Goal: Task Accomplishment & Management: Manage account settings

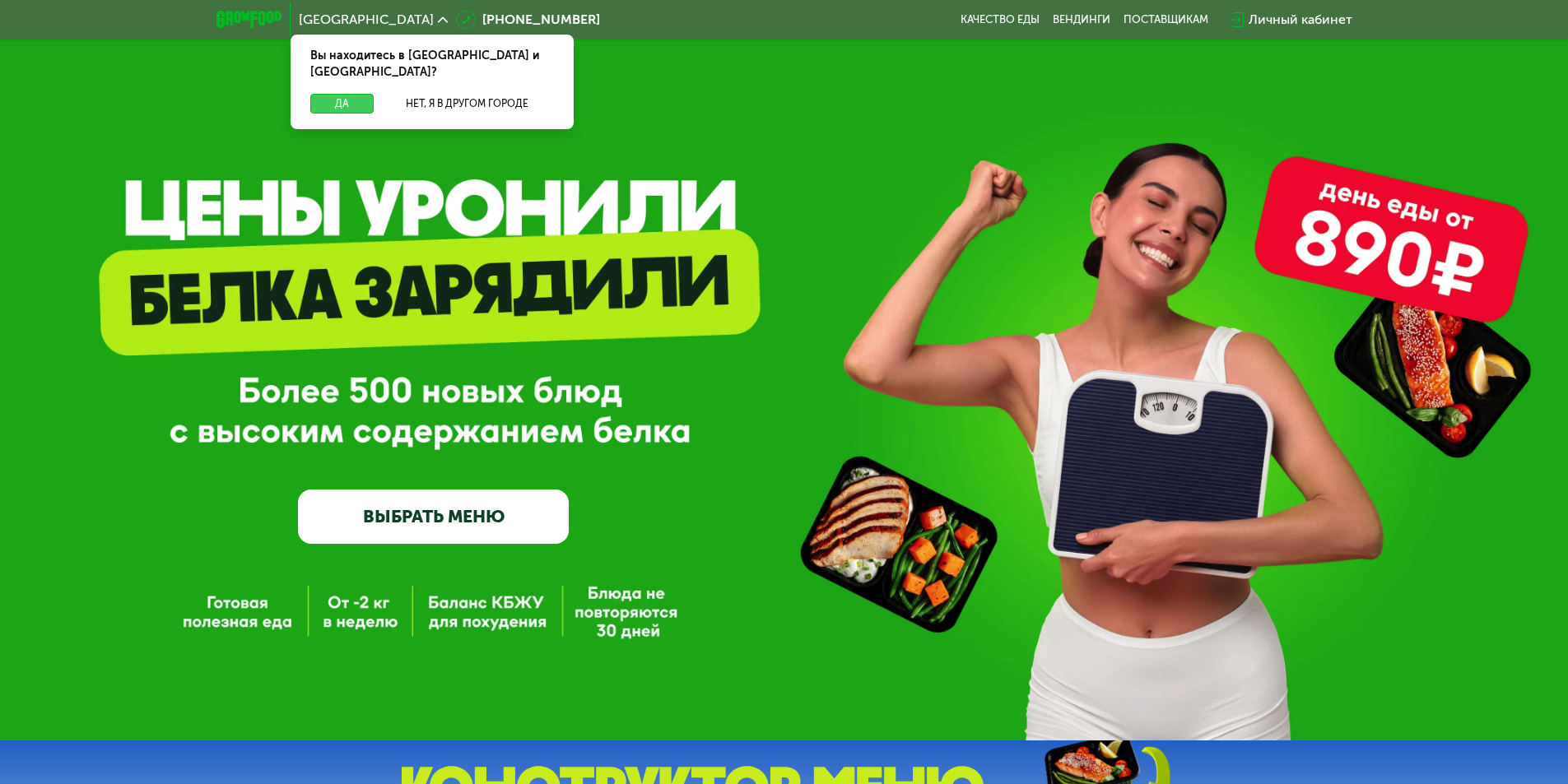
click at [348, 94] on button "Да" at bounding box center [342, 104] width 63 height 20
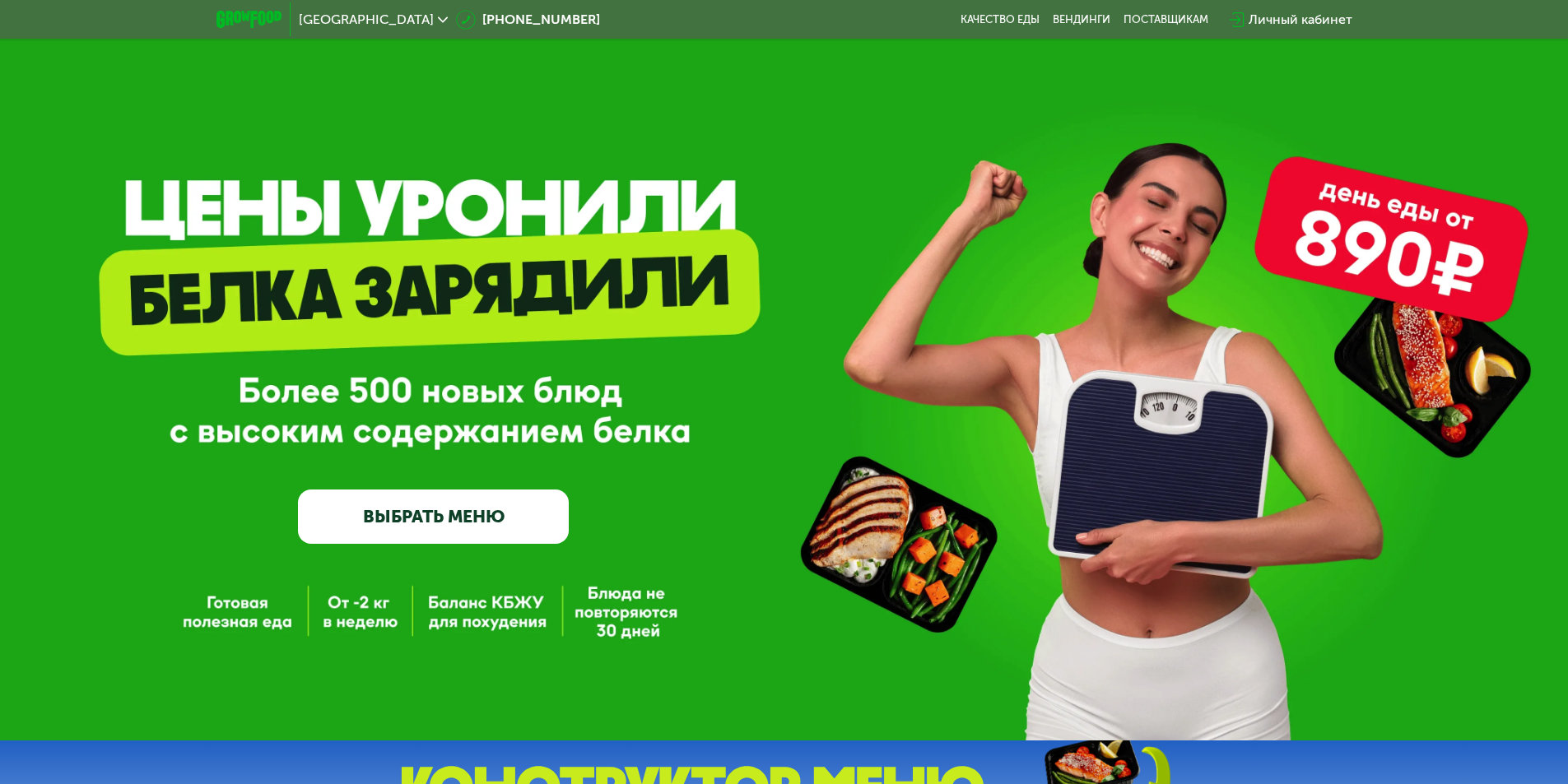
click at [1012, 102] on div "GrowFood — доставка правильного питания ВЫБРАТЬ МЕНЮ" at bounding box center [784, 370] width 1568 height 741
click at [719, 118] on div "GrowFood — доставка правильного питания ВЫБРАТЬ МЕНЮ" at bounding box center [784, 370] width 1568 height 741
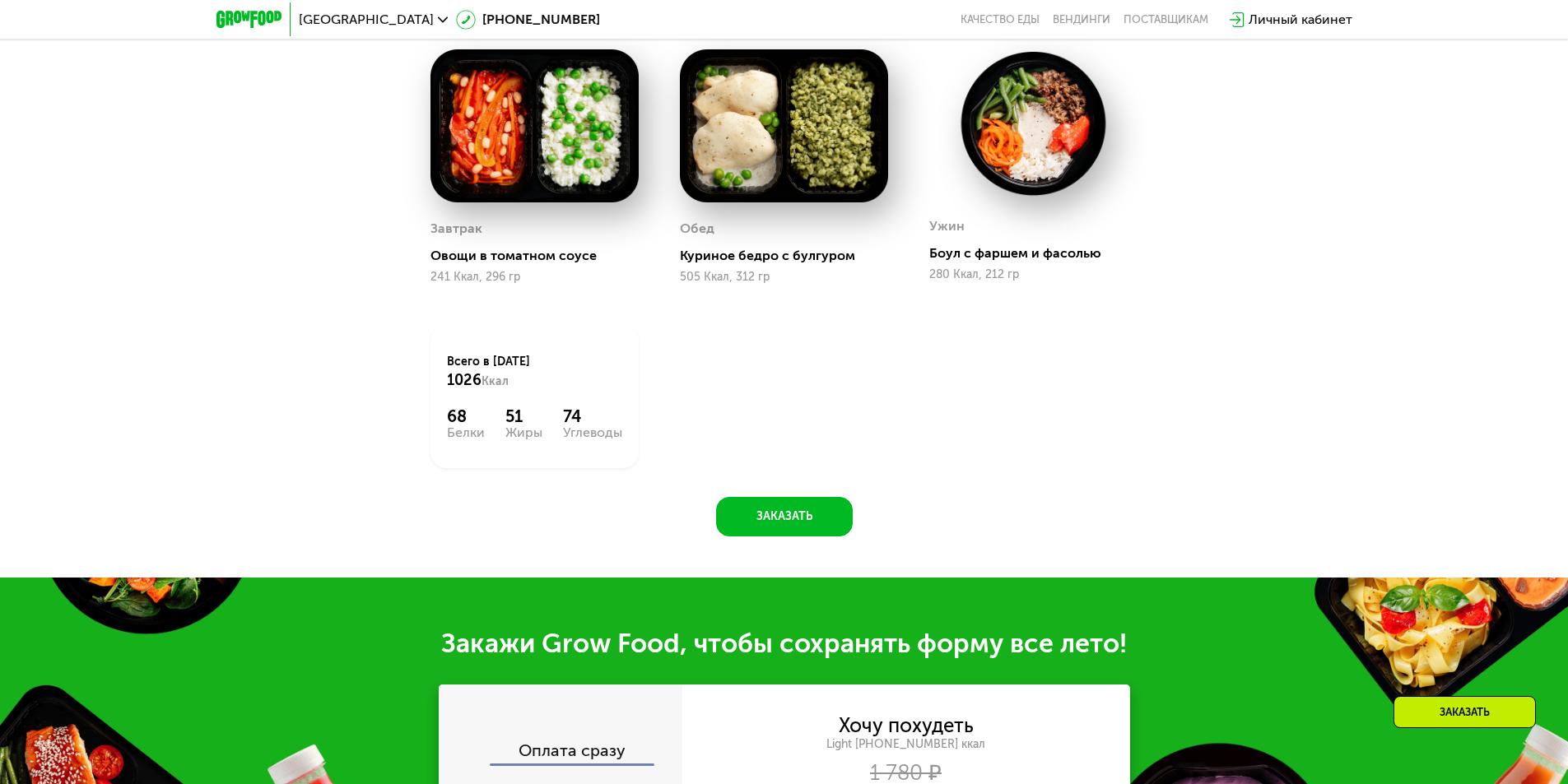
scroll to position [1372, 0]
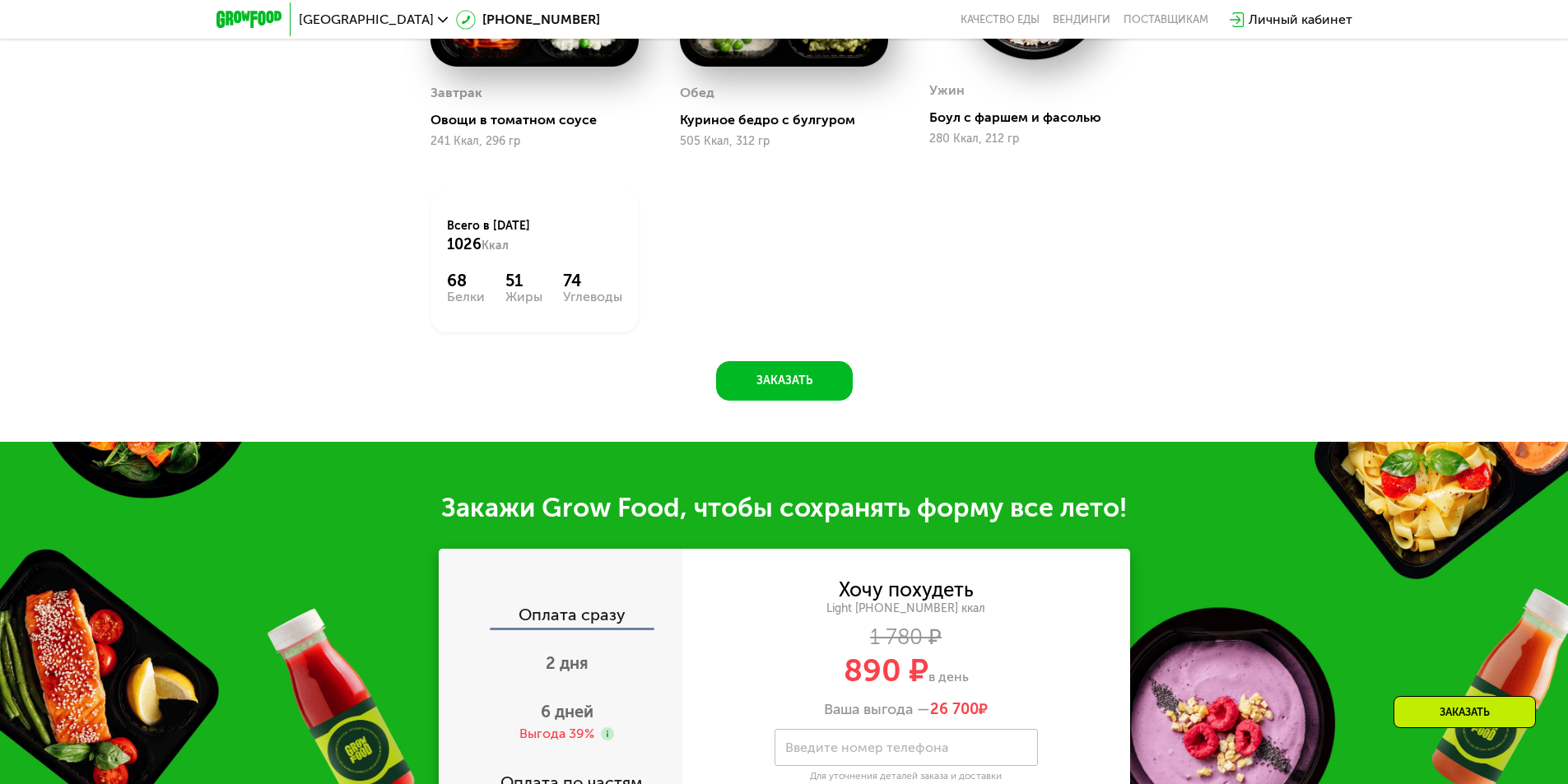
click at [1467, 699] on div "Заказать" at bounding box center [1464, 712] width 142 height 32
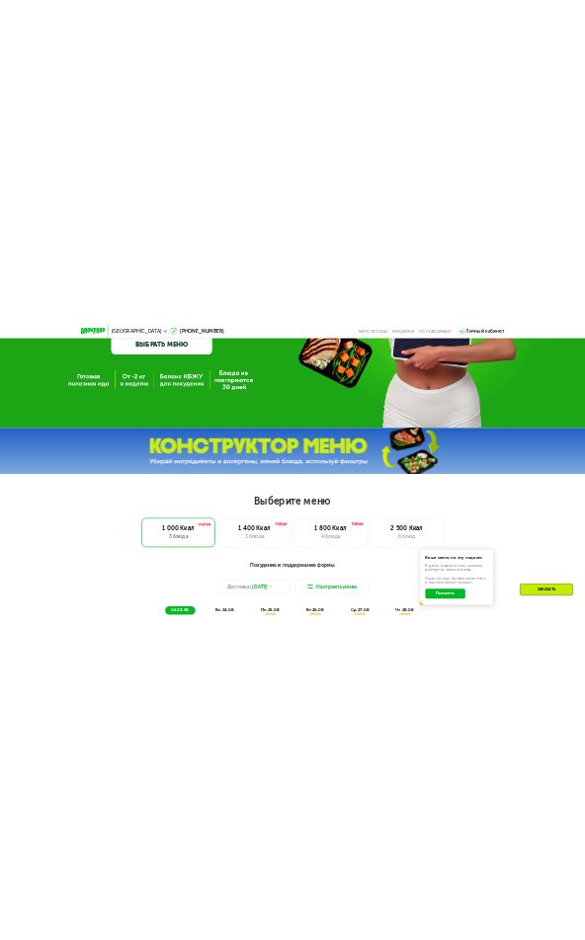
scroll to position [0, 0]
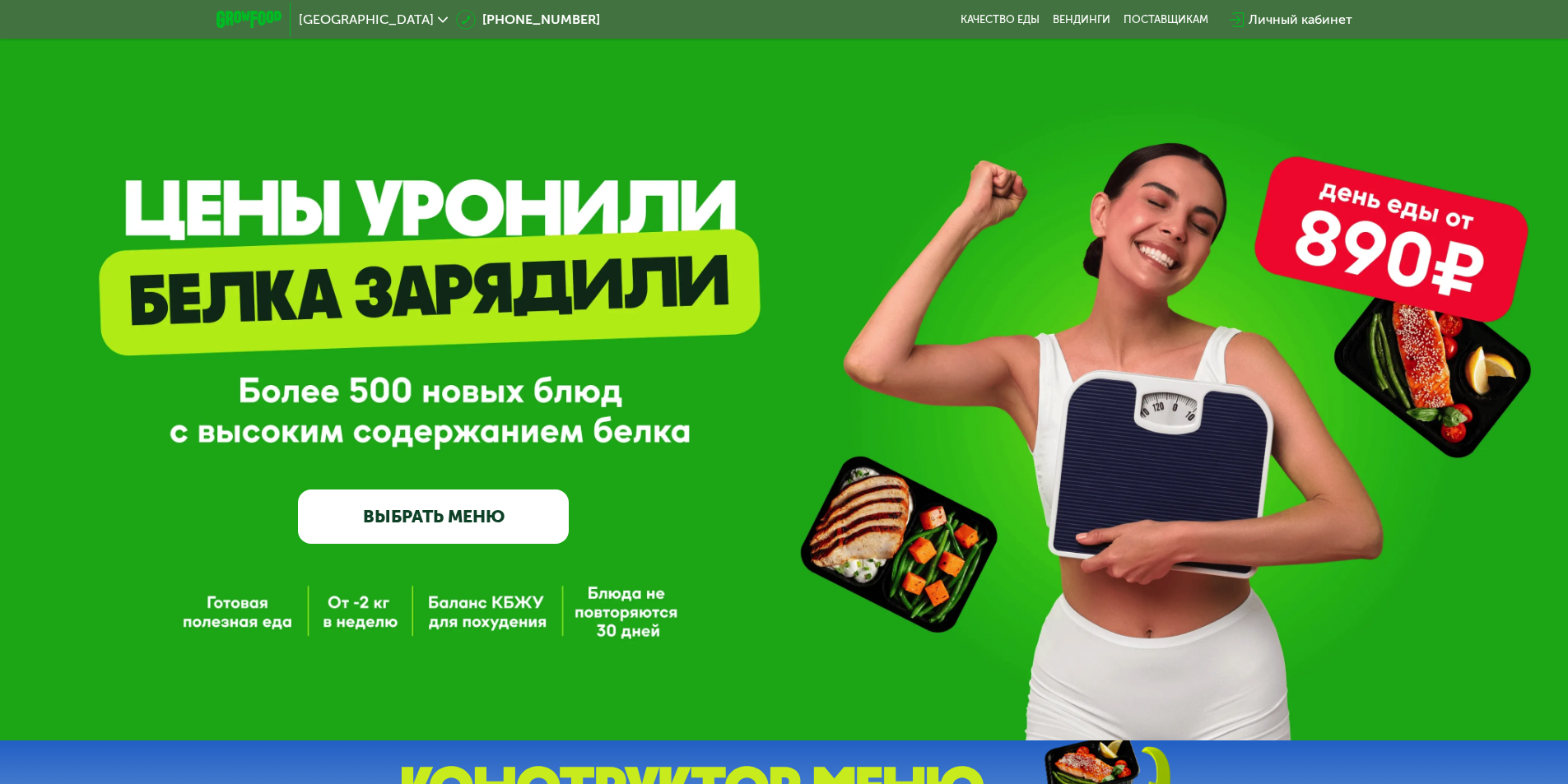
click at [1246, 14] on div "Личный кабинет" at bounding box center [1291, 20] width 122 height 20
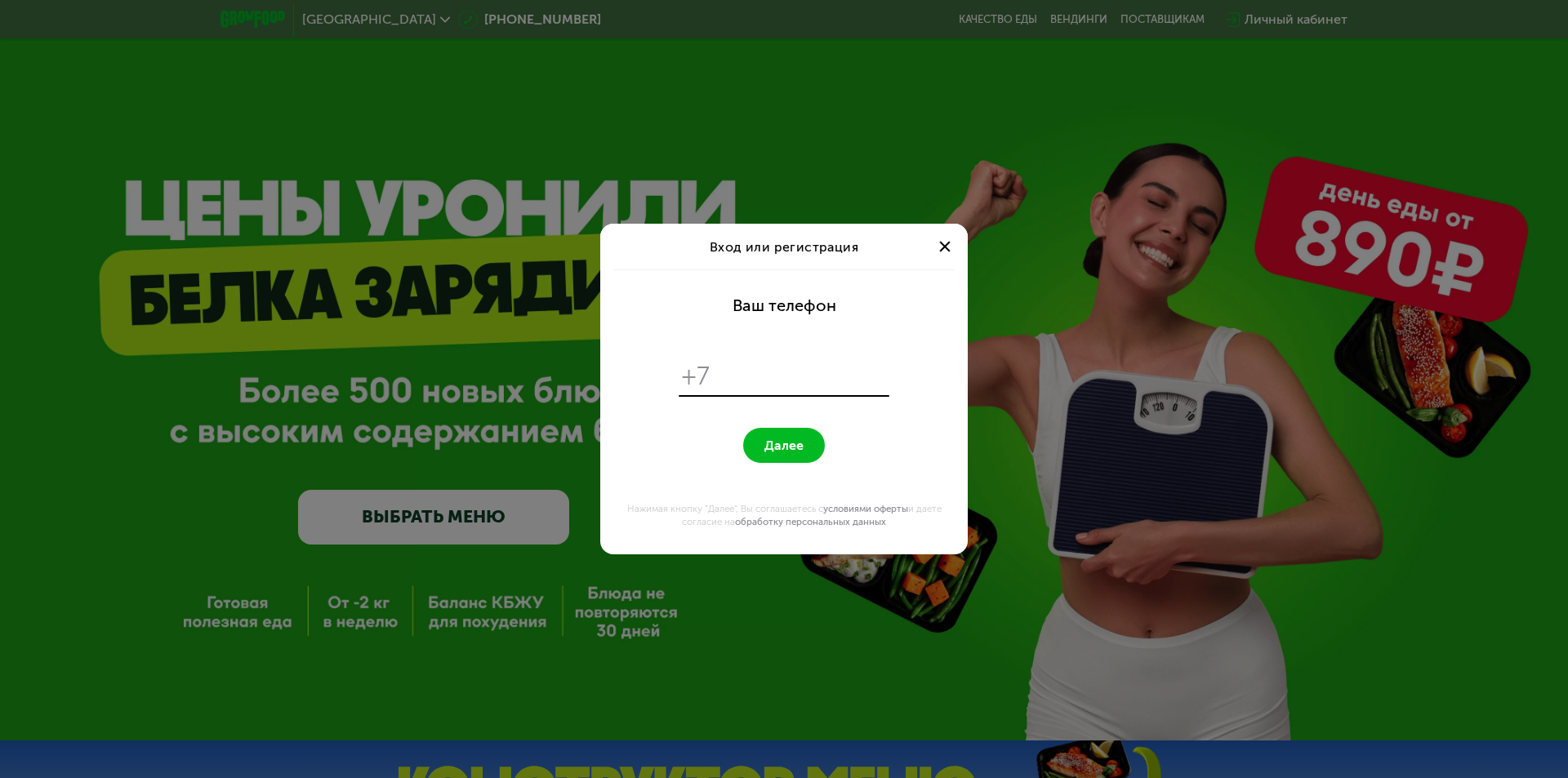
drag, startPoint x: 734, startPoint y: 378, endPoint x: 586, endPoint y: 376, distance: 148.0
click at [586, 376] on div "Вход или регистрация Ваш телефон +7 Далее Нажимая кнопку "Далее", Вы соглашаете…" at bounding box center [784, 389] width 1568 height 778
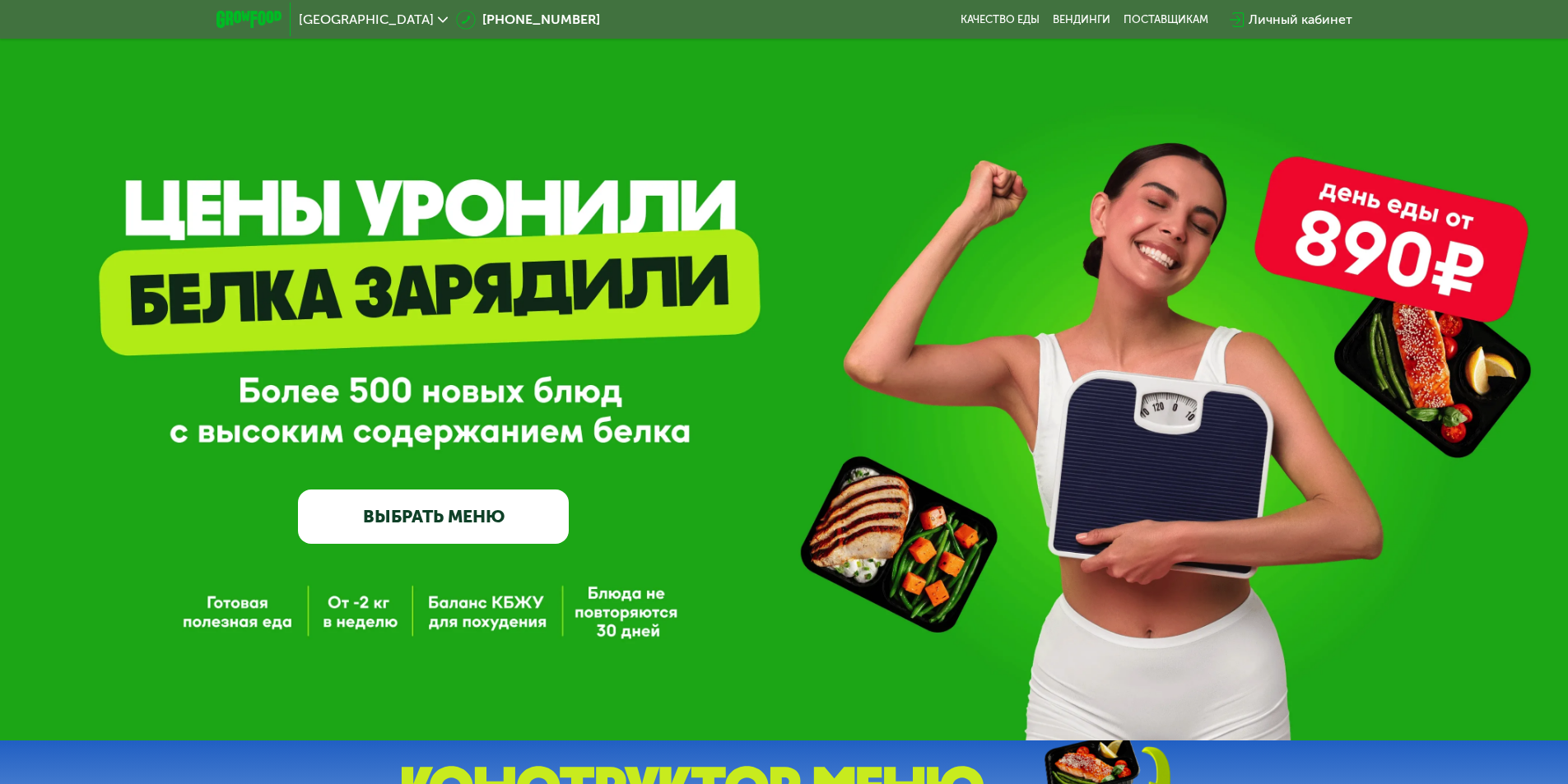
click at [1266, 10] on div "Личный кабинет" at bounding box center [1300, 20] width 103 height 20
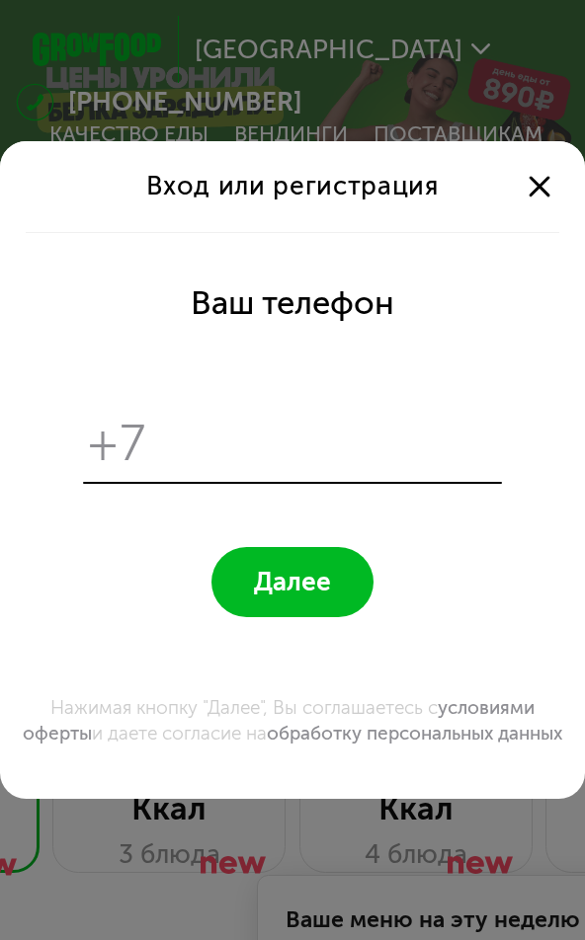
drag, startPoint x: 163, startPoint y: 428, endPoint x: 74, endPoint y: 428, distance: 88.9
click at [74, 428] on form "Ваш телефон +7 Далее Нажимая кнопку "Далее", Вы соглашаетесь с условиями оферты…" at bounding box center [293, 515] width 546 height 567
paste input "**********"
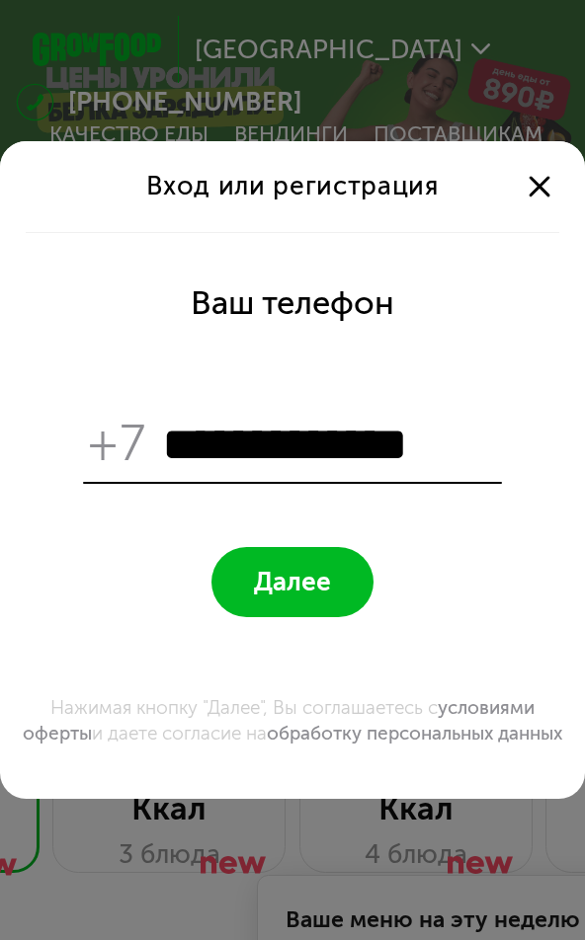
type input "**********"
click at [123, 433] on span "+7" at bounding box center [117, 444] width 57 height 61
drag, startPoint x: 123, startPoint y: 433, endPoint x: 112, endPoint y: 433, distance: 11.9
click at [114, 433] on span "+7" at bounding box center [117, 444] width 57 height 61
click at [96, 433] on span "+7" at bounding box center [117, 444] width 57 height 61
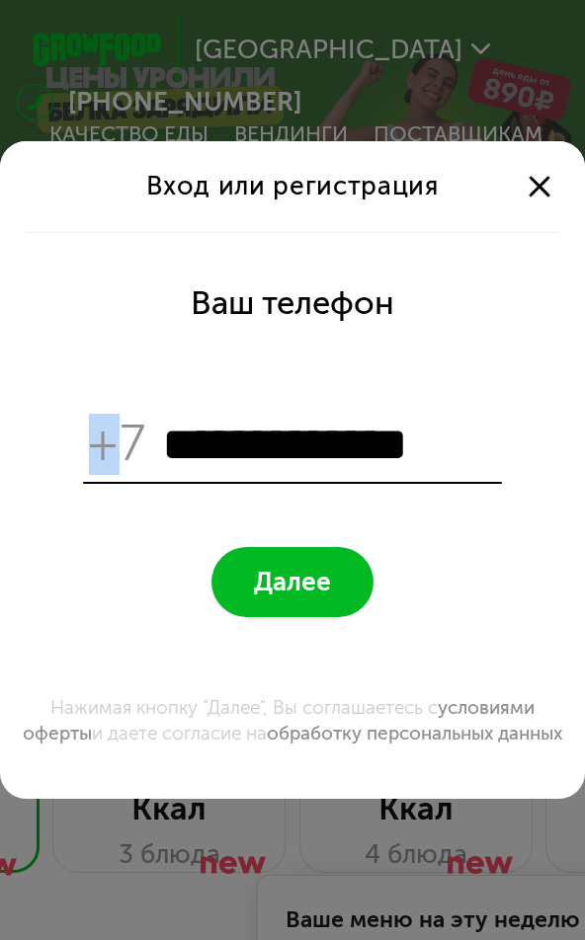
click at [96, 433] on span "+7" at bounding box center [117, 444] width 57 height 61
click at [97, 433] on span "+7" at bounding box center [117, 444] width 57 height 61
click at [121, 433] on span "+7" at bounding box center [117, 444] width 57 height 61
click at [105, 433] on span "+7" at bounding box center [117, 444] width 57 height 61
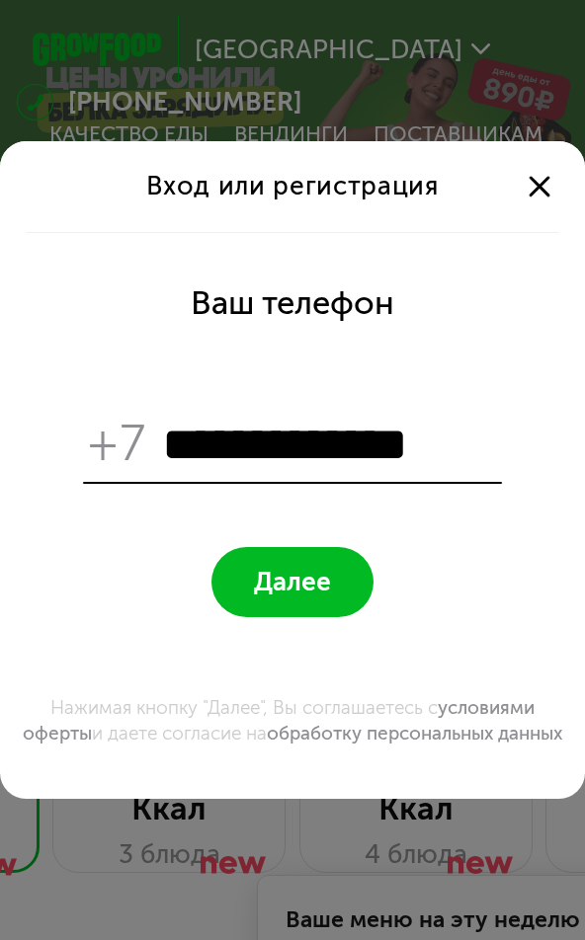
click at [140, 433] on span "+7" at bounding box center [117, 444] width 57 height 61
click at [133, 433] on span "+7" at bounding box center [117, 444] width 57 height 61
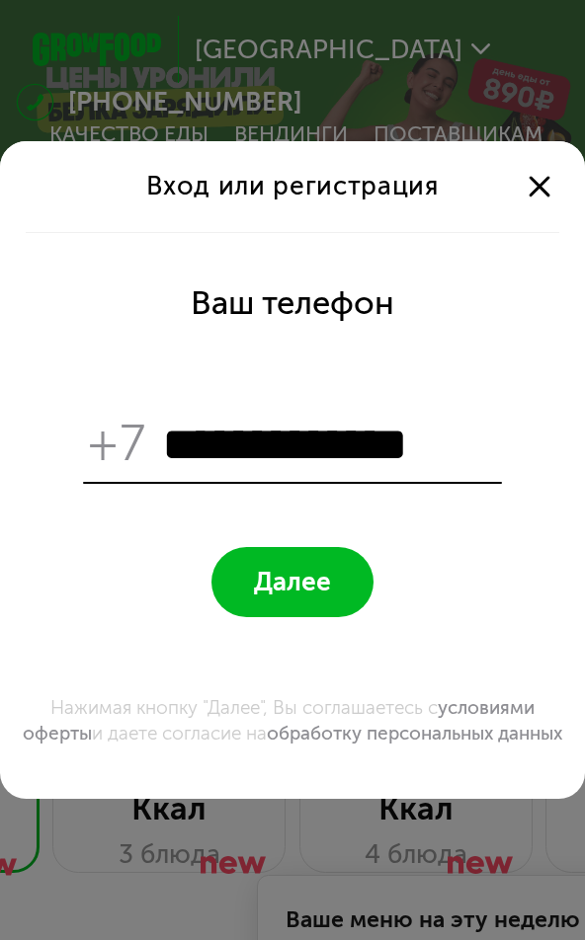
click at [266, 586] on button "Далее" at bounding box center [292, 582] width 162 height 70
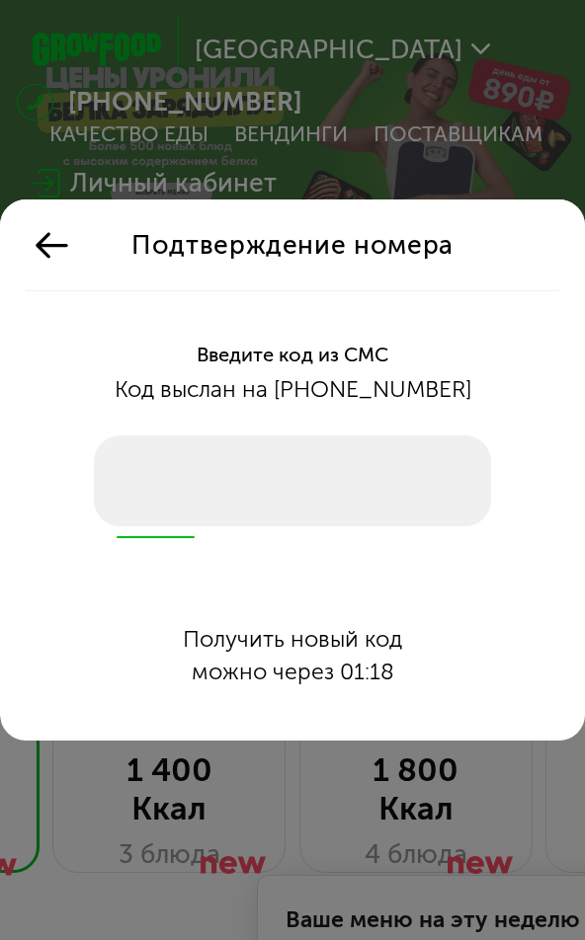
click at [50, 248] on icon at bounding box center [52, 245] width 39 height 39
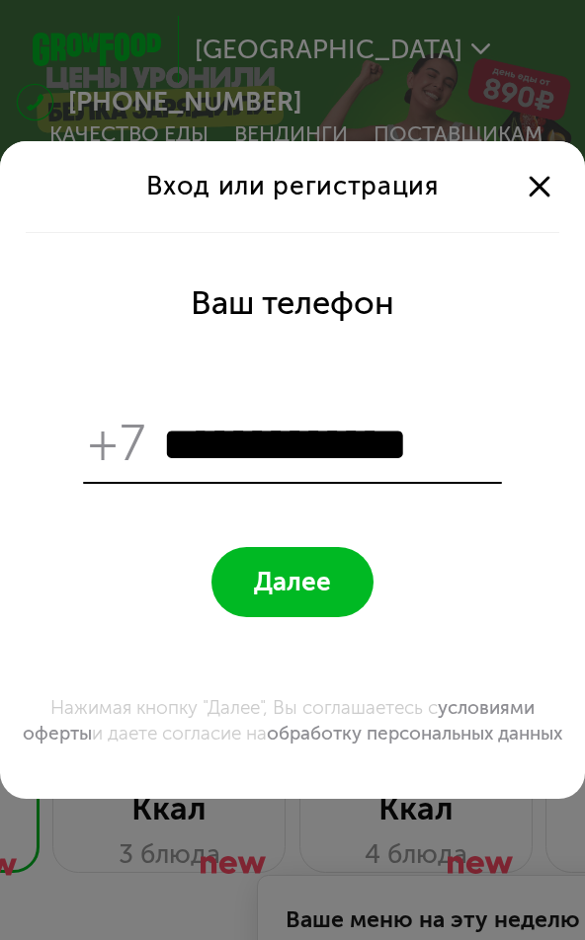
click at [307, 432] on input "**********" at bounding box center [329, 444] width 334 height 61
drag, startPoint x: 170, startPoint y: 442, endPoint x: 703, endPoint y: 507, distance: 537.2
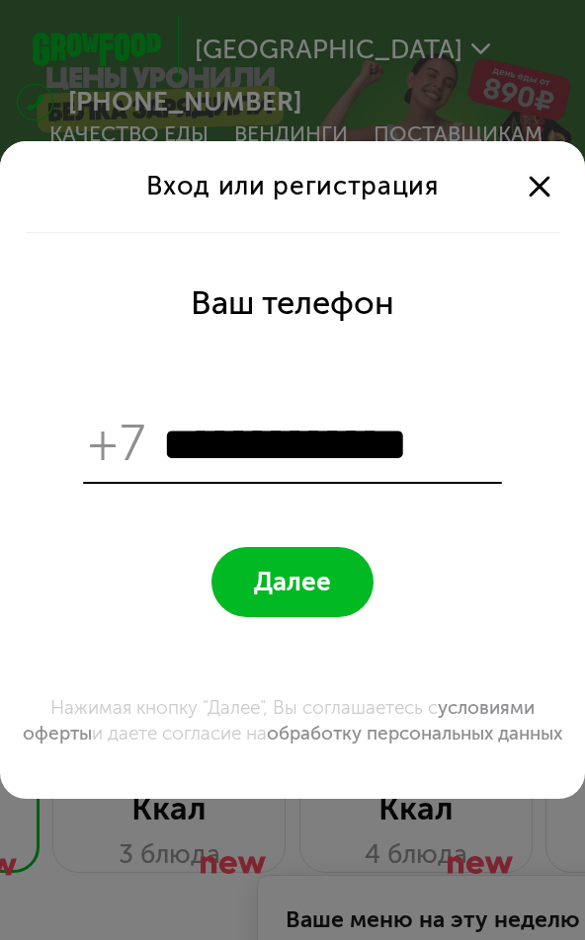
click at [585, 0] on html "[GEOGRAPHIC_DATA] [PHONE_NUMBER] Качество еды [PERSON_NAME] поставщикам Личный …" at bounding box center [292, 0] width 585 height 0
paste input "tel"
click at [203, 433] on input "**********" at bounding box center [329, 444] width 334 height 61
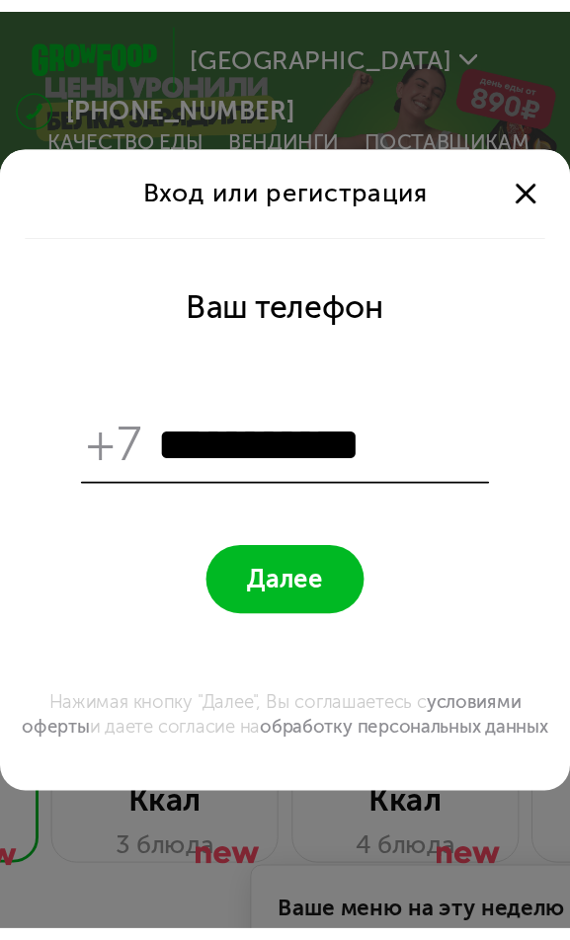
scroll to position [0, 0]
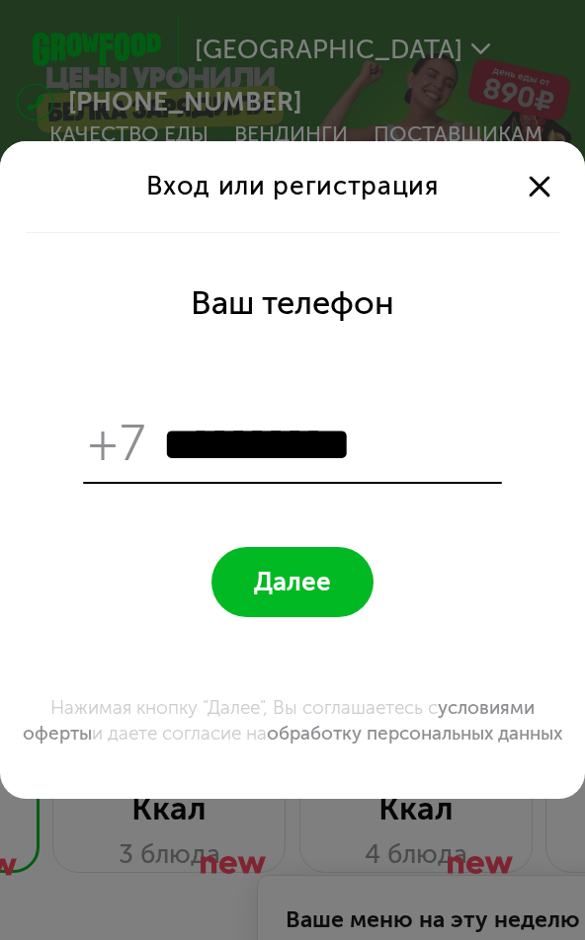
type input "**********"
click at [321, 567] on span "Далее" at bounding box center [292, 582] width 77 height 31
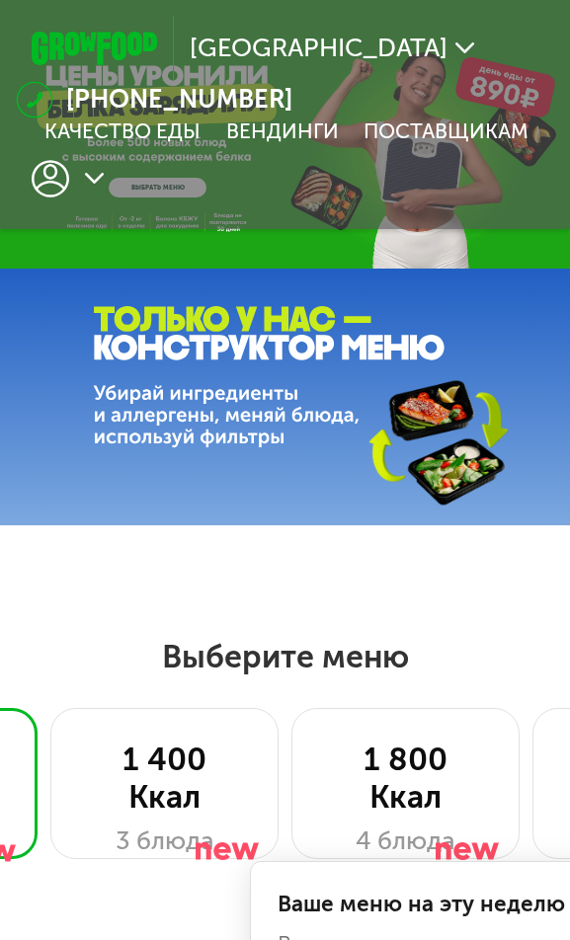
click at [50, 181] on icon at bounding box center [51, 179] width 38 height 38
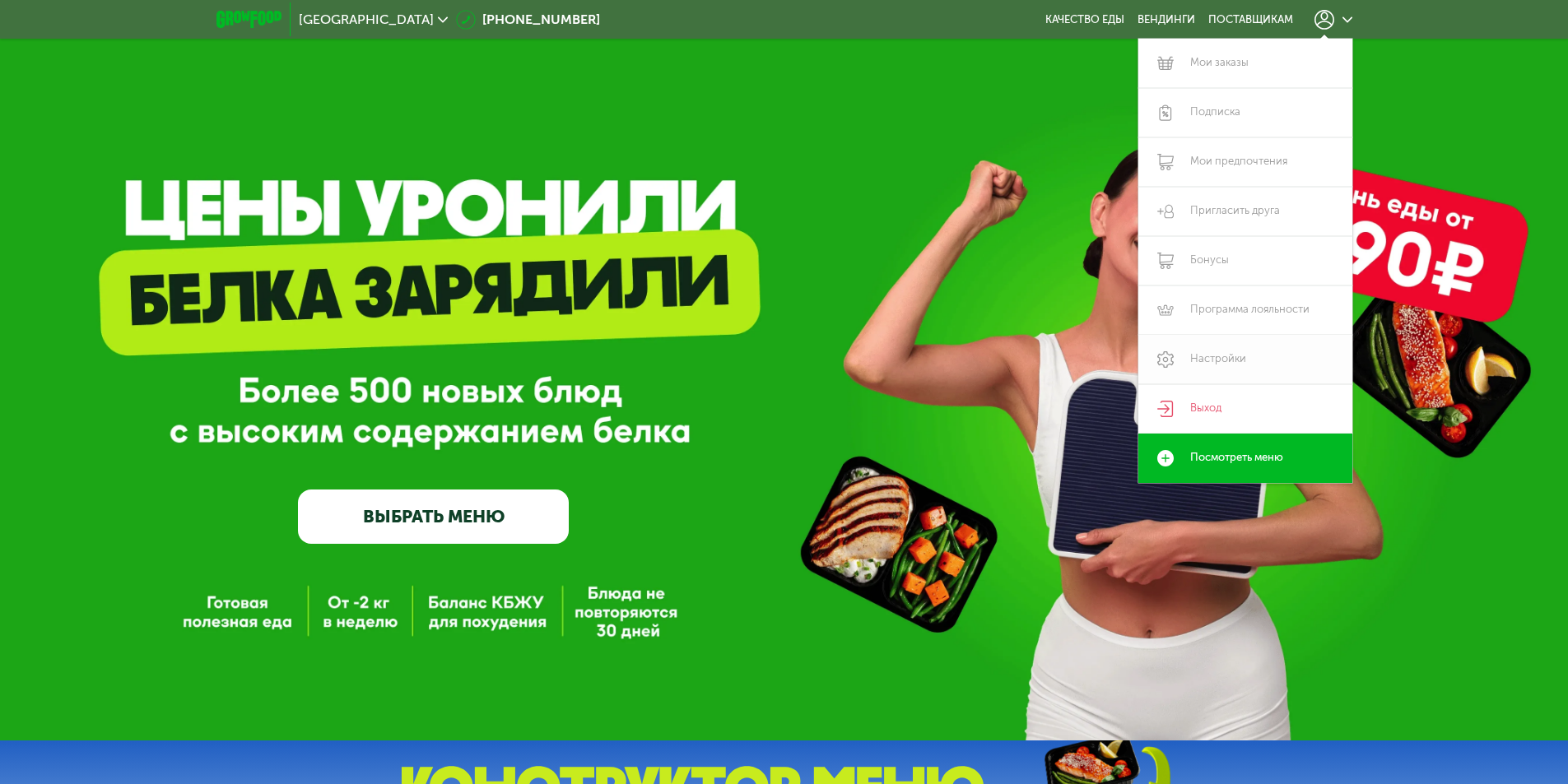
click at [1237, 357] on link "Настройки" at bounding box center [1245, 359] width 214 height 49
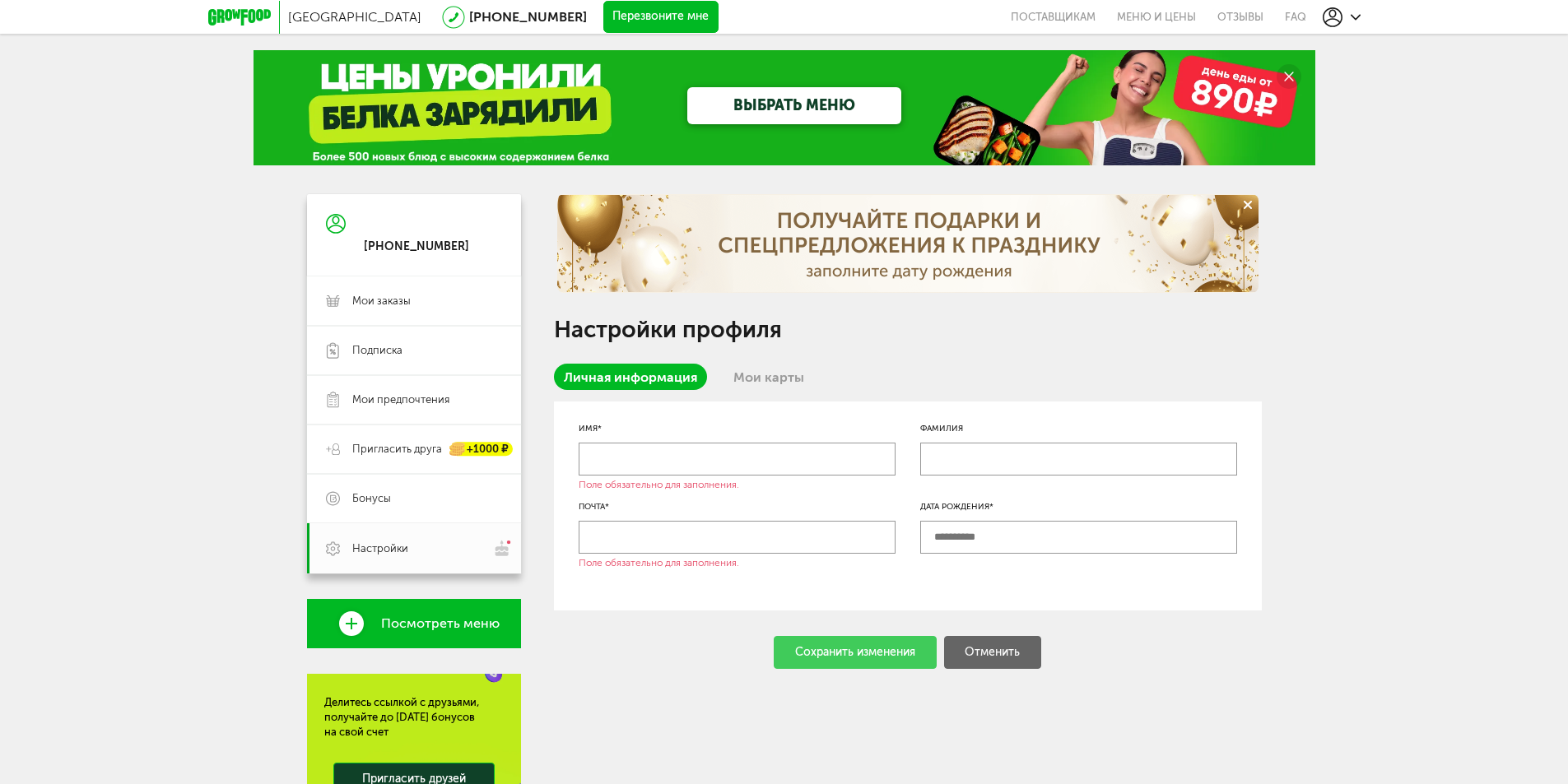
click at [425, 249] on div "[PHONE_NUMBER]" at bounding box center [417, 247] width 105 height 15
click at [377, 242] on div "[PHONE_NUMBER]" at bounding box center [417, 247] width 105 height 15
click at [345, 256] on icon at bounding box center [336, 224] width 20 height 123
drag, startPoint x: 467, startPoint y: 212, endPoint x: 327, endPoint y: 204, distance: 140.2
click at [457, 212] on div "[PHONE_NUMBER]" at bounding box center [413, 235] width 214 height 82
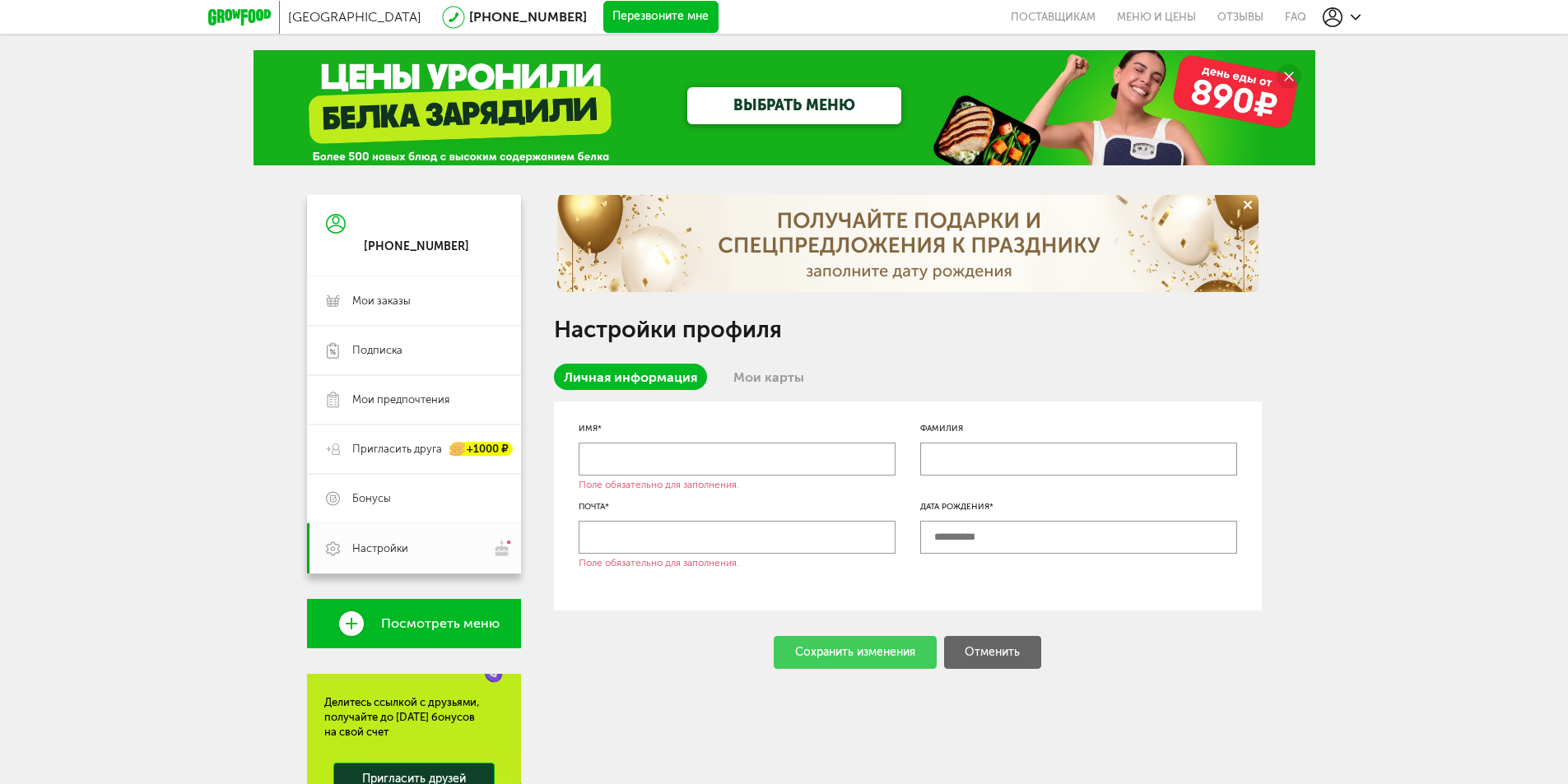
click at [342, 227] on icon at bounding box center [336, 224] width 20 height 123
click at [1354, 19] on div at bounding box center [1341, 17] width 37 height 20
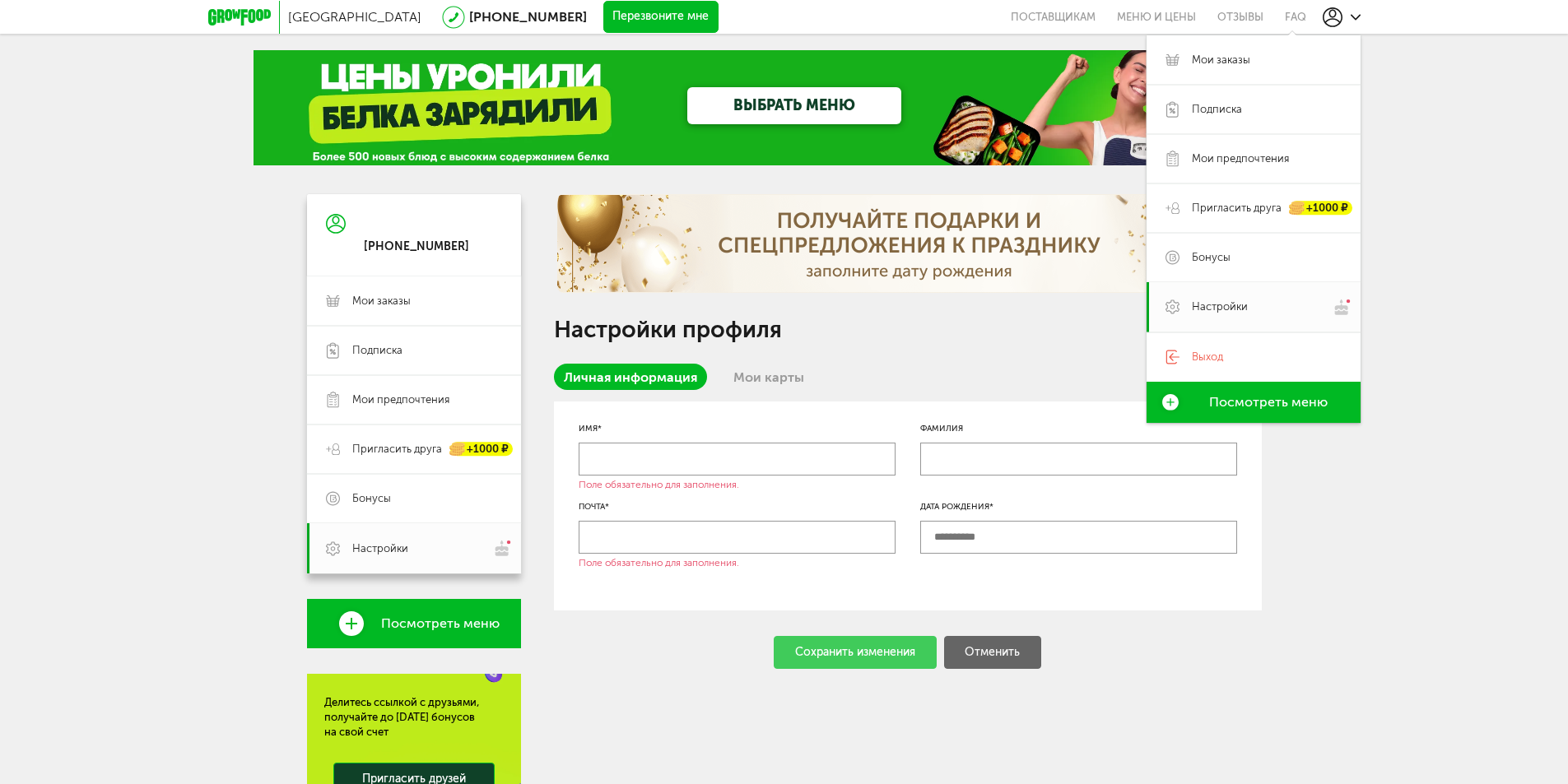
click at [1354, 19] on icon at bounding box center [1356, 17] width 10 height 10
